Goal: Task Accomplishment & Management: Manage account settings

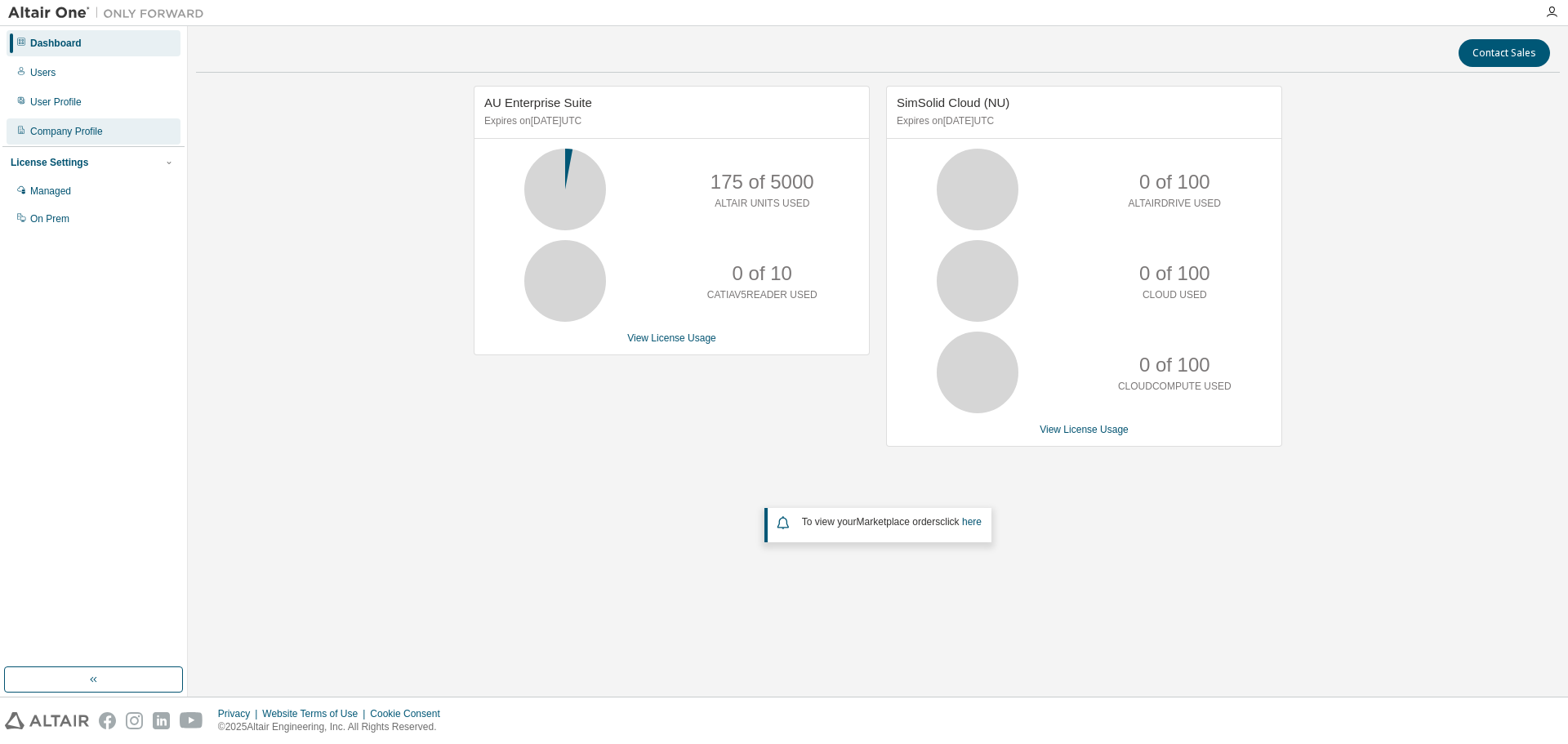
click at [78, 131] on div "Company Profile" at bounding box center [66, 132] width 73 height 13
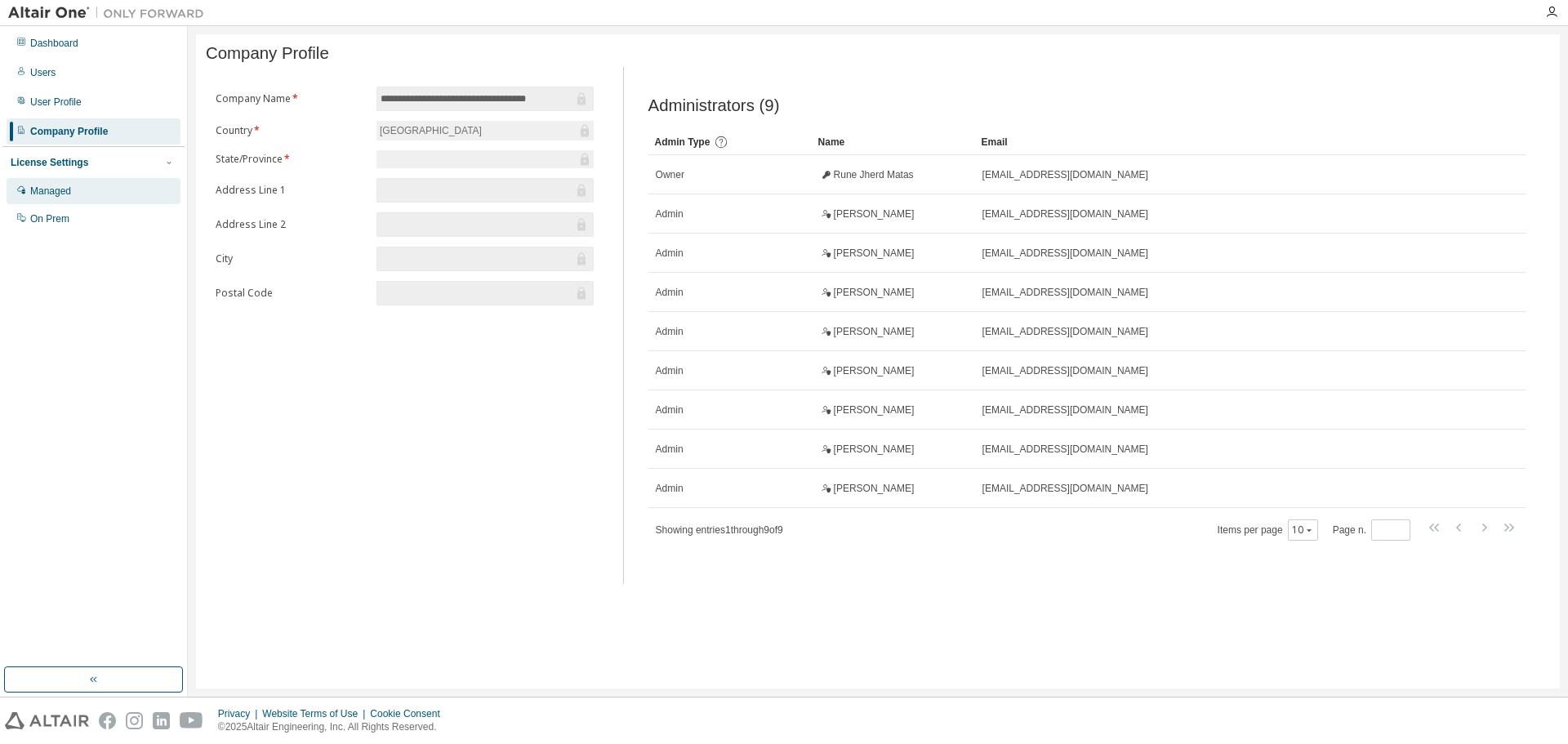
click at [66, 189] on div "Managed" at bounding box center [50, 191] width 41 height 13
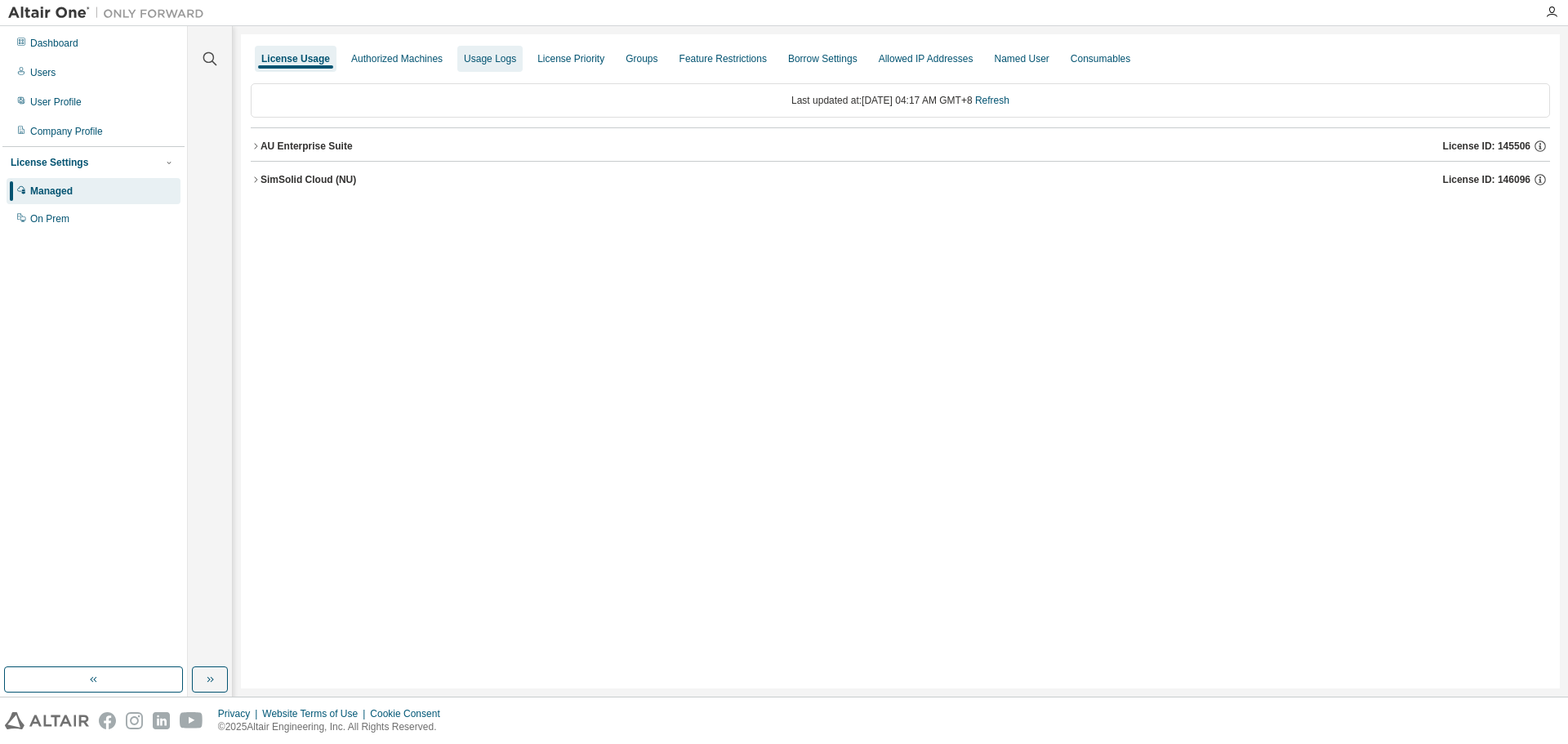
click at [486, 63] on div "Usage Logs" at bounding box center [490, 59] width 52 height 13
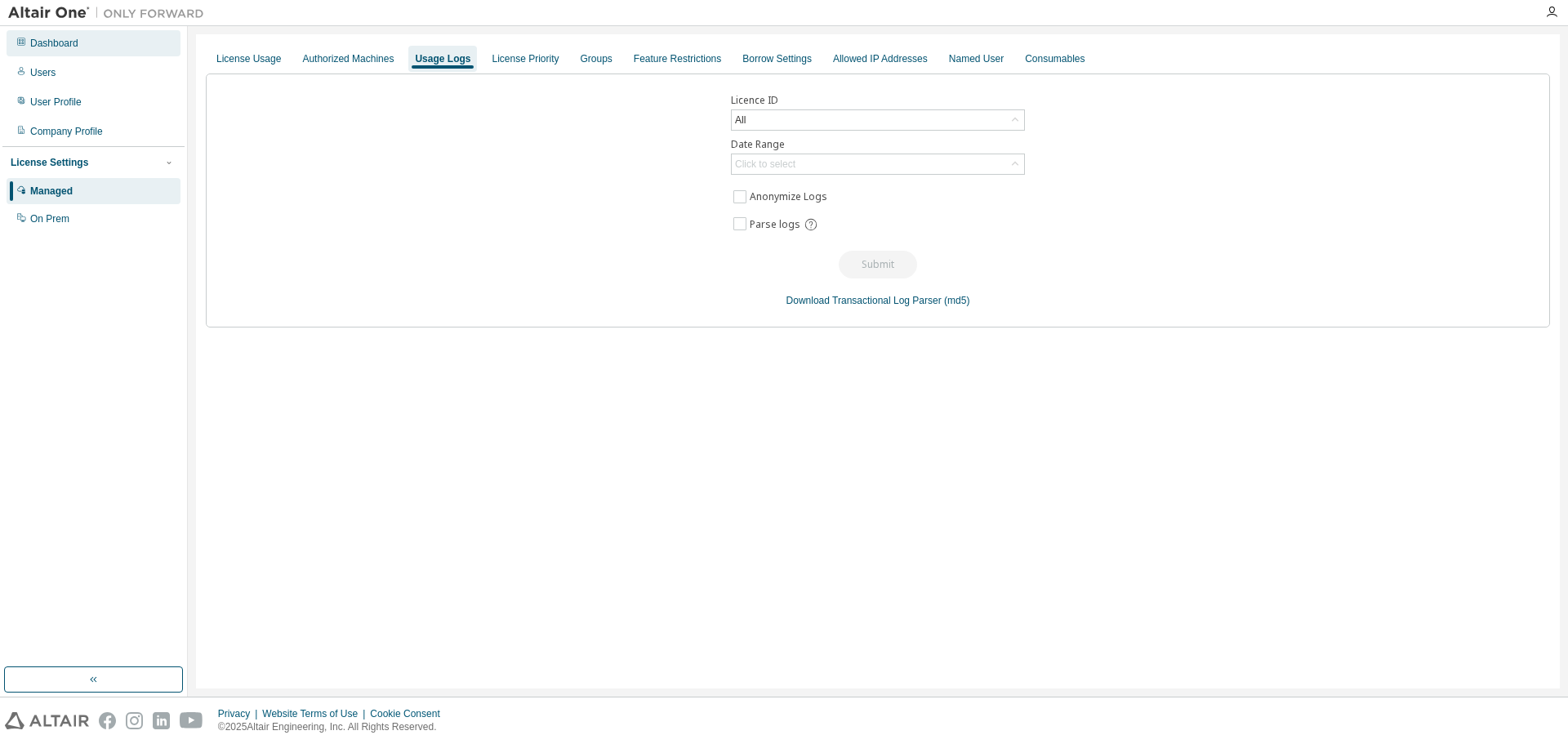
click at [34, 45] on div "Dashboard" at bounding box center [54, 44] width 49 height 13
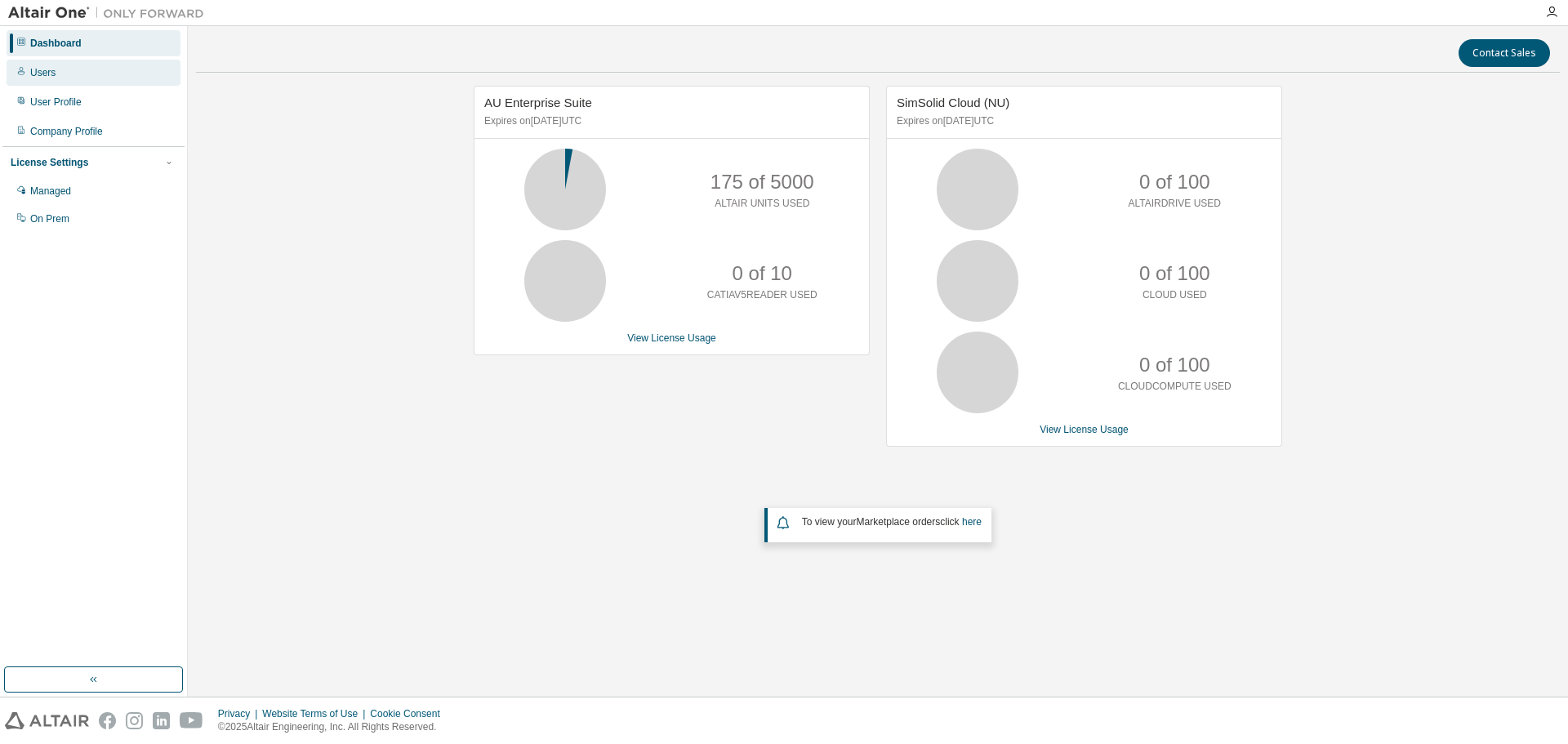
click at [75, 69] on div "Users" at bounding box center [94, 72] width 174 height 26
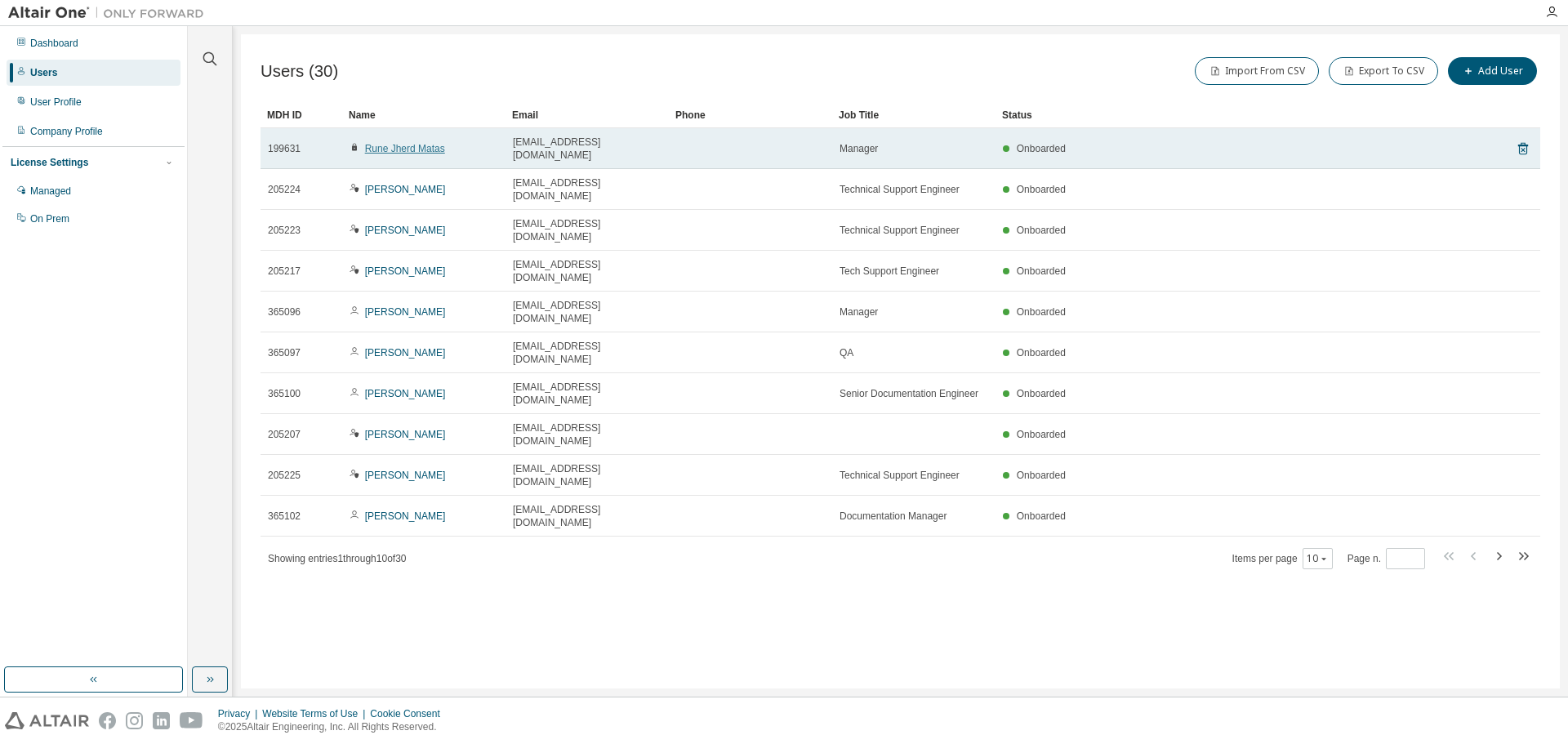
click at [400, 143] on link "Rune Jherd Matas" at bounding box center [405, 149] width 80 height 12
